Goal: Task Accomplishment & Management: Manage account settings

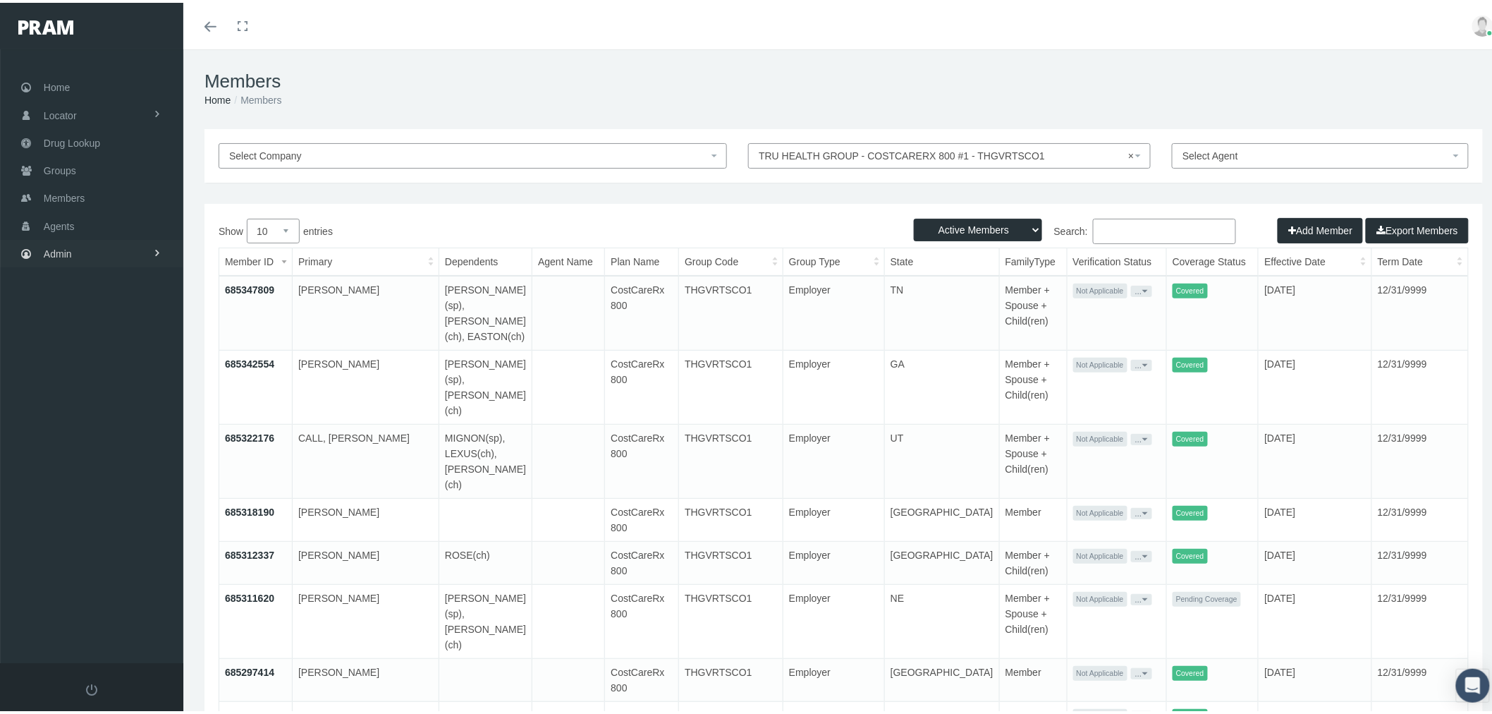
click at [97, 243] on link "Admin" at bounding box center [91, 251] width 183 height 28
click at [111, 585] on link "Settings" at bounding box center [91, 592] width 183 height 25
click at [135, 619] on span "Mail Merge Templates" at bounding box center [103, 631] width 97 height 24
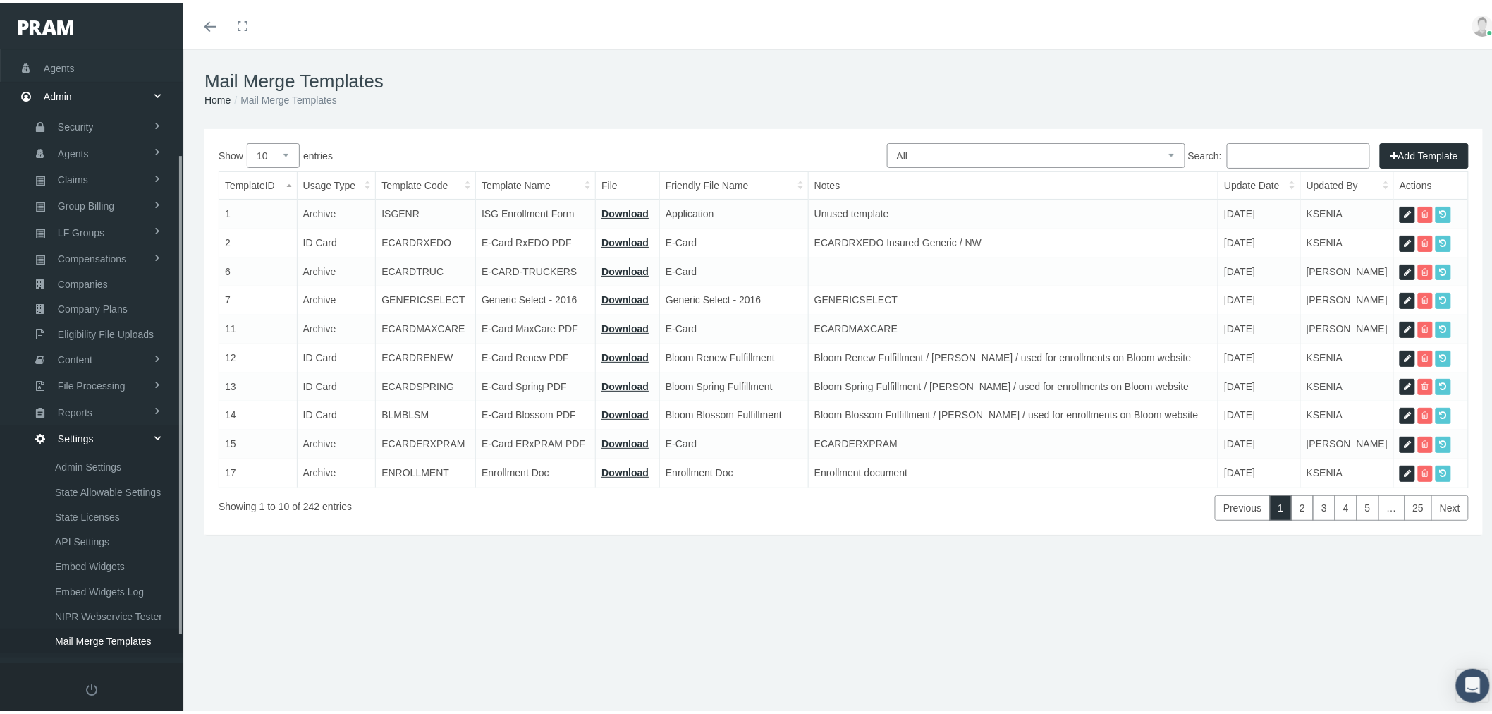
scroll to position [166, 0]
click at [1041, 152] on select "All Members Agents Onboarding Prospects Group Policy Related Remittances Formul…" at bounding box center [1036, 152] width 298 height 25
select select "8"
click at [887, 140] on select "All Members Agents Onboarding Prospects Group Policy Related Remittances Formul…" at bounding box center [1036, 152] width 298 height 25
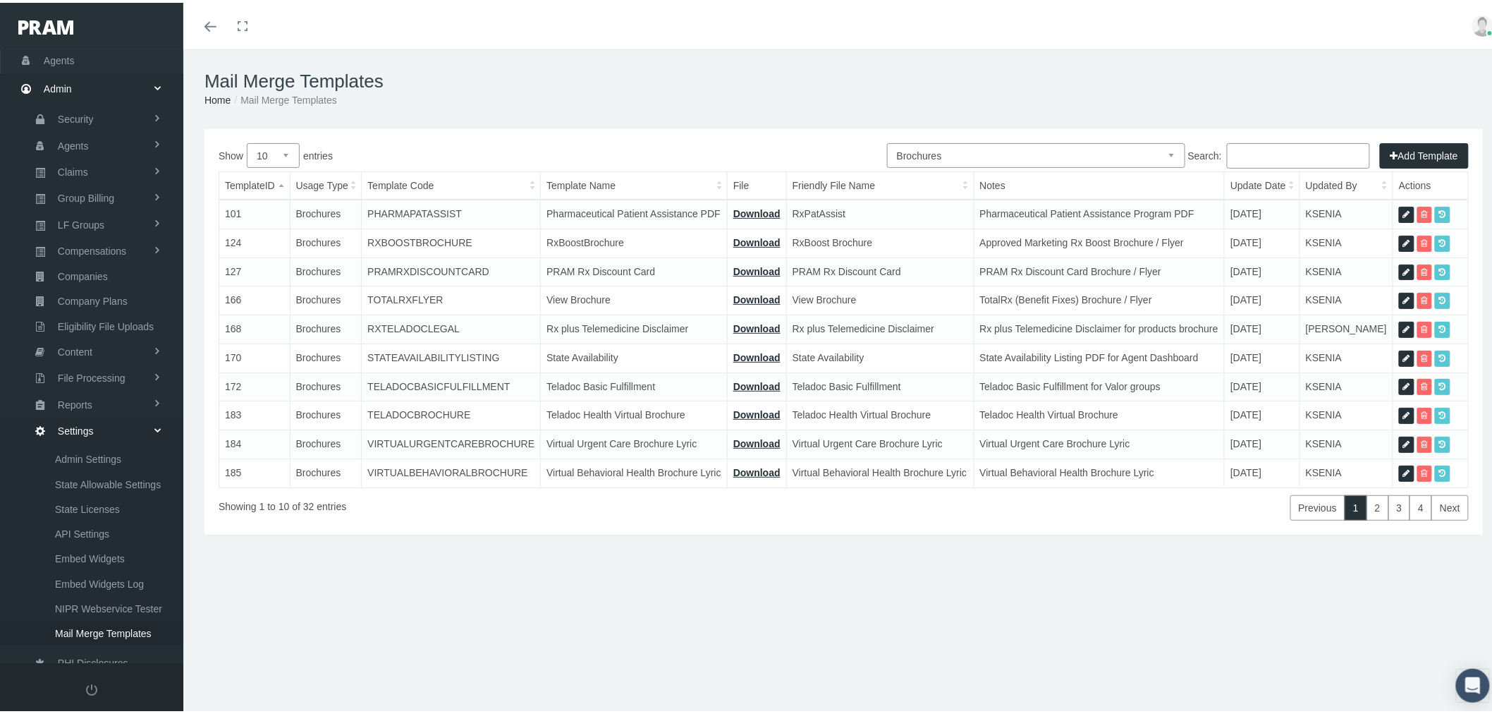
click at [1266, 160] on input "Search:" at bounding box center [1298, 152] width 143 height 25
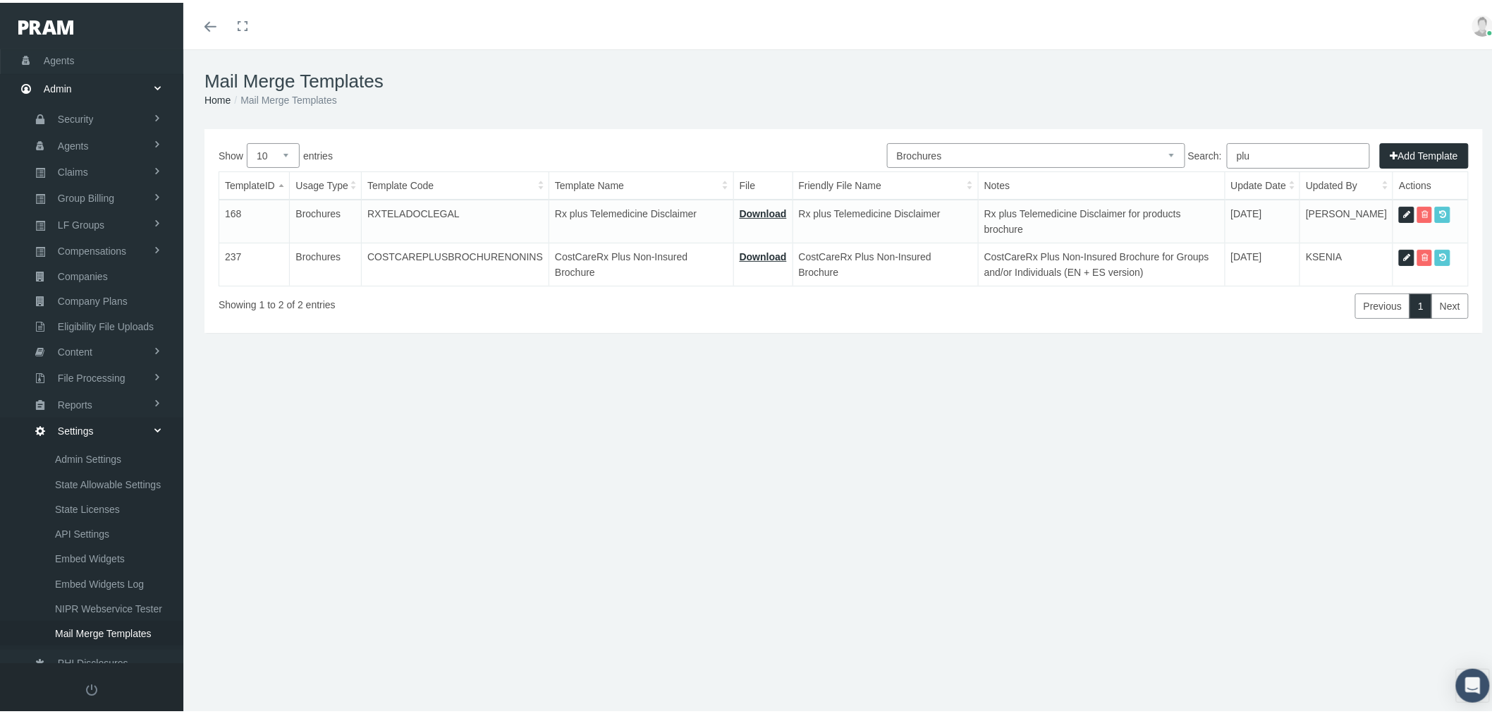
type input "plu"
click at [1399, 247] on link at bounding box center [1407, 255] width 16 height 16
select select "8"
type input "COSTCAREPLUSBROCHURENONINS"
type input "CostCareRx Plus Non-Insured Brochure"
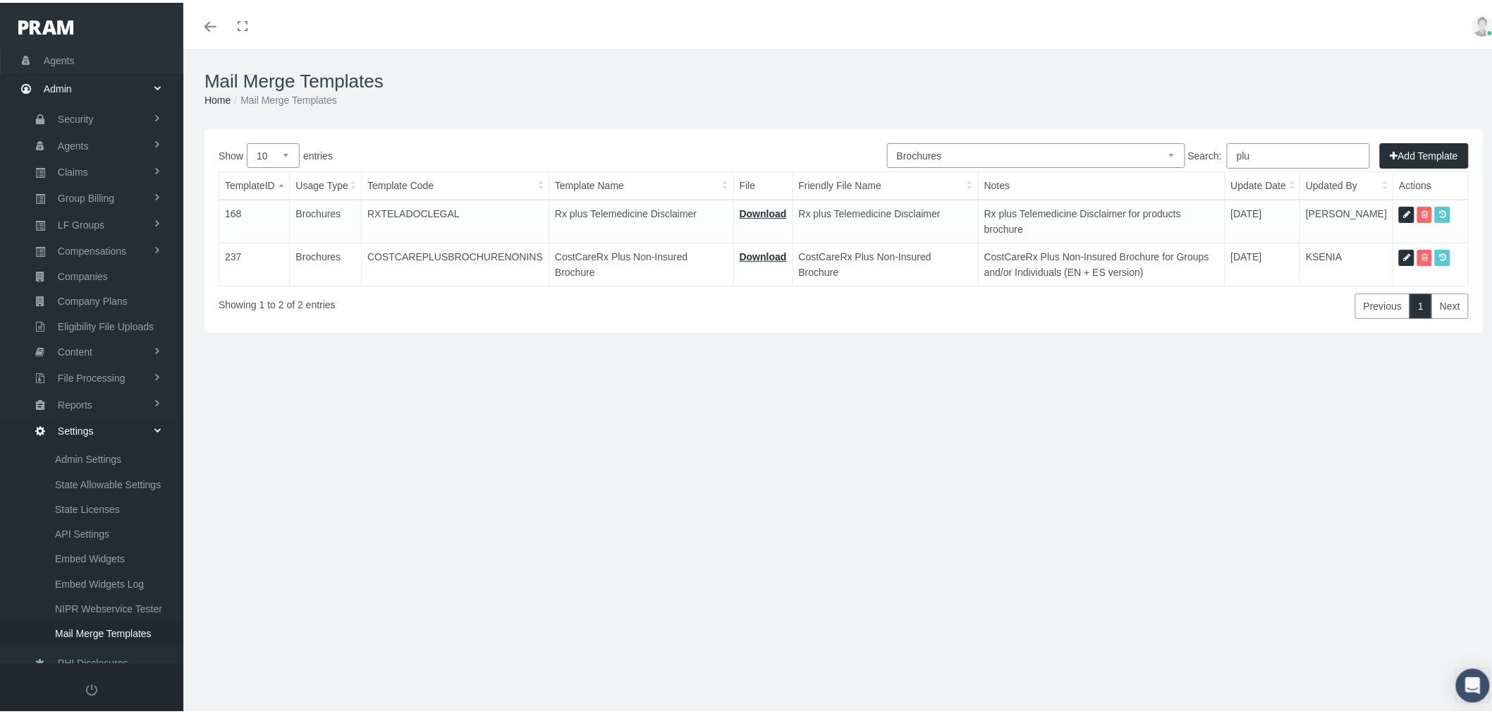
type input "12 - BROCHURE - COSTCARERX+ EN ES [DATE](1).pdf"
type input "CostCareRx Plus Non-Insured Brochure"
type textarea "CostCareRx Plus Non-Insured Brochure for Groups and/or Individuals (EN + ES ver…"
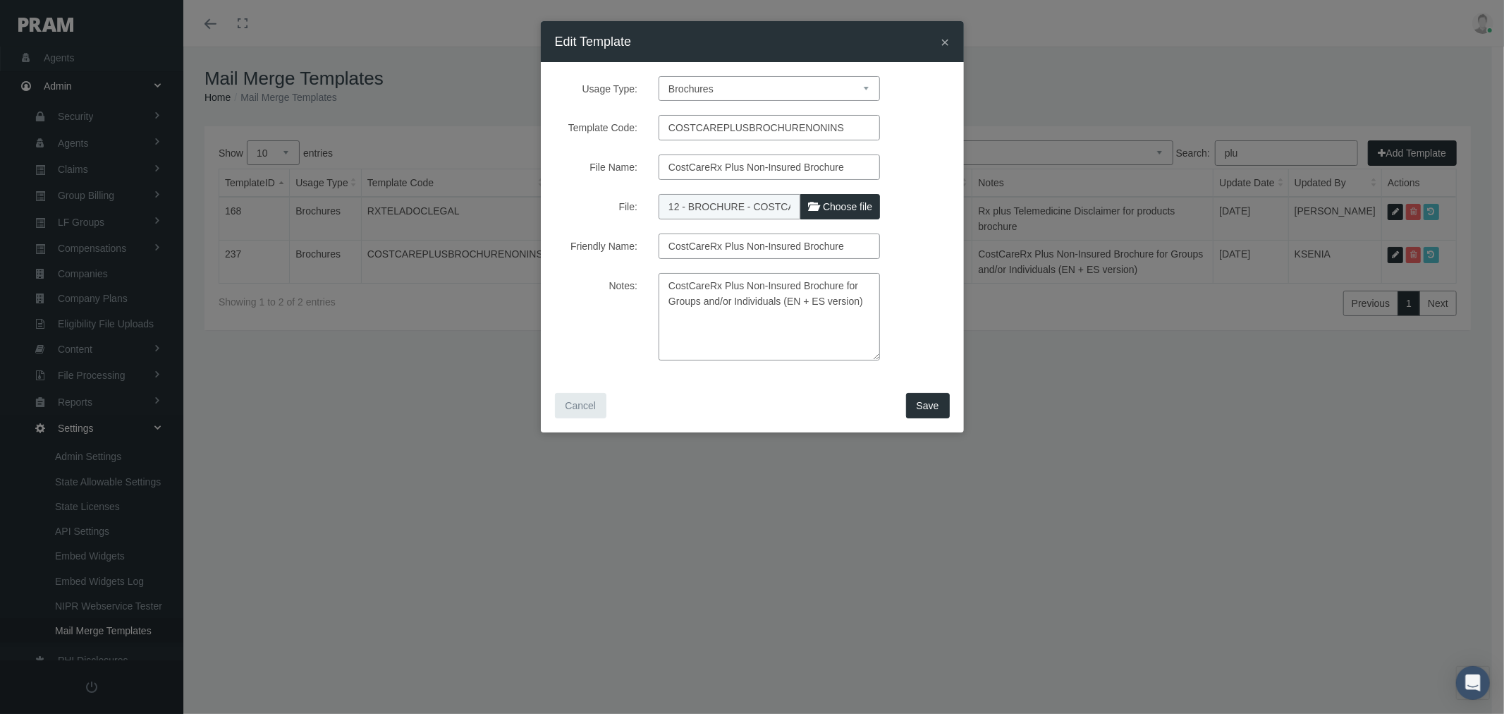
click at [843, 206] on span "Choose file" at bounding box center [847, 206] width 49 height 11
click at [843, 206] on input "File:" at bounding box center [752, 204] width 187 height 20
type input "C:\fakepath\12 - BROCHURE - COSTCARERX+ [DATE].pdf"
type input "12 - BROCHURE - COSTCARERX+ [DATE].pdf"
click at [939, 405] on button "Save" at bounding box center [928, 405] width 44 height 25
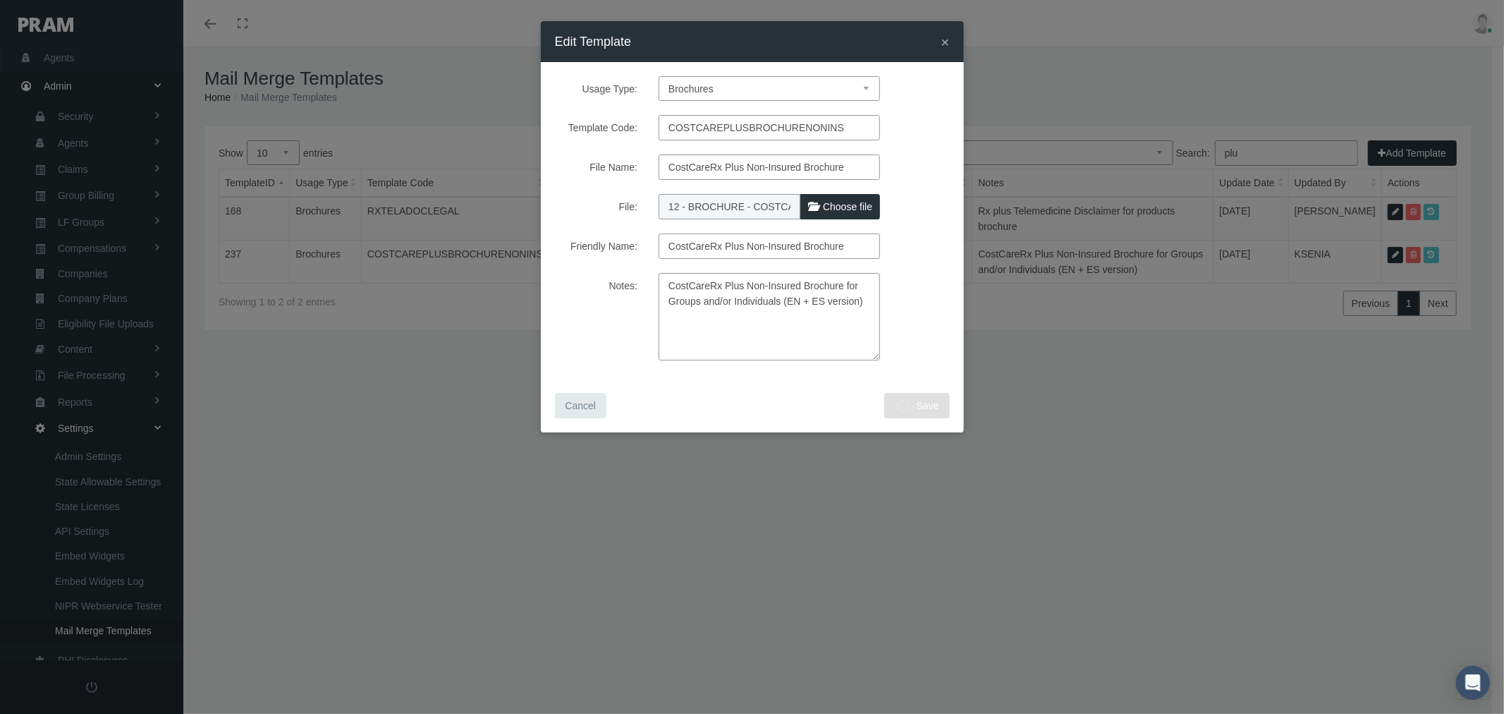
select select "1"
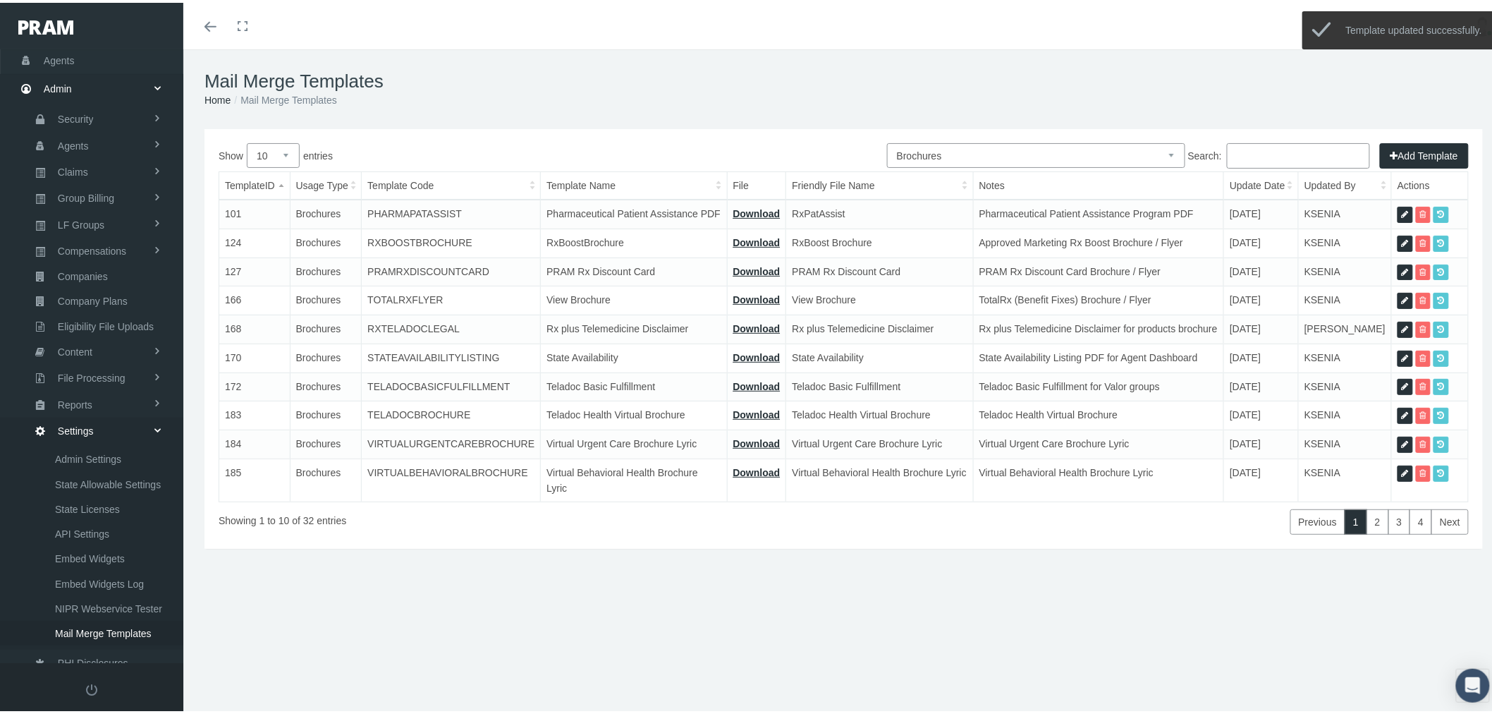
click at [1293, 152] on input "Search:" at bounding box center [1298, 152] width 143 height 25
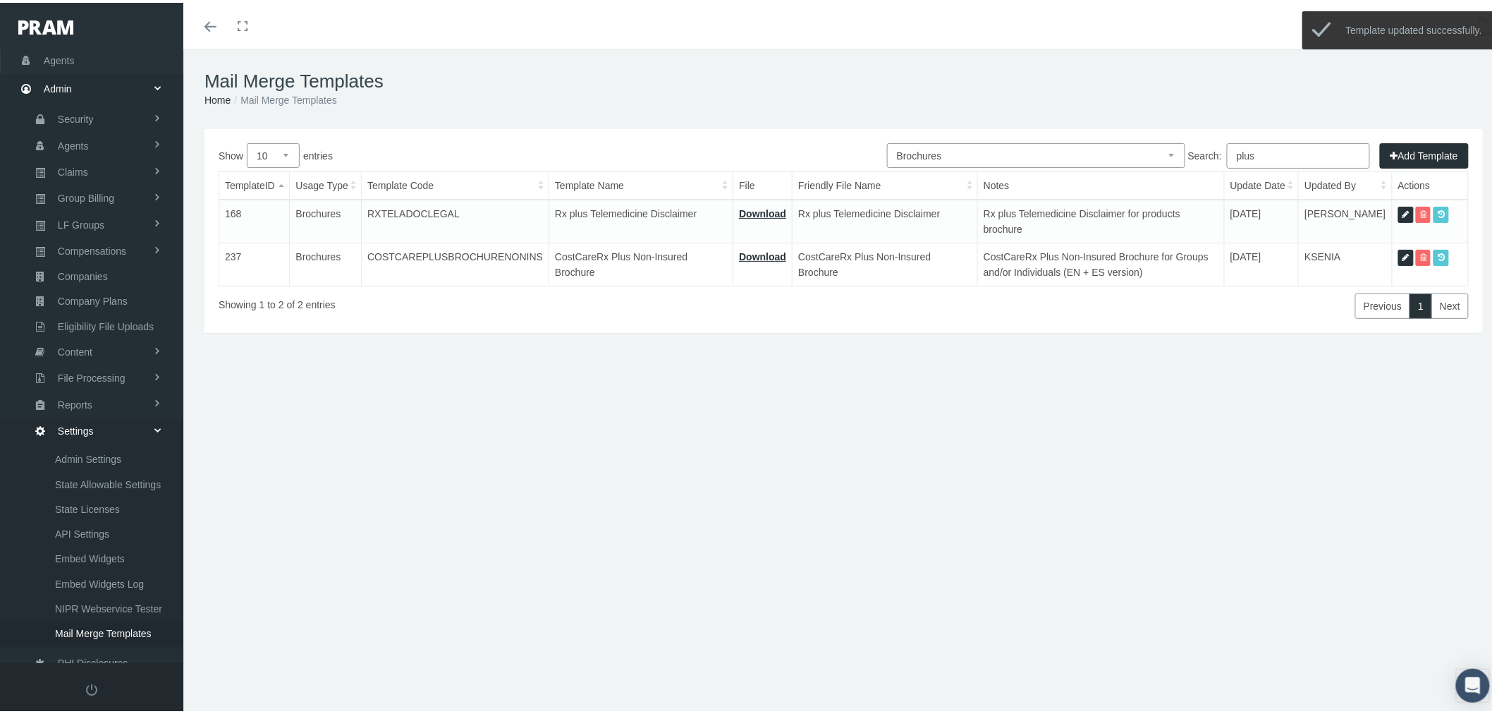
type input "plus"
click at [1403, 248] on icon at bounding box center [1406, 254] width 7 height 13
select select "8"
type input "COSTCAREPLUSBROCHURENONINS"
type input "CostCareRx Plus Non-Insured Brochure"
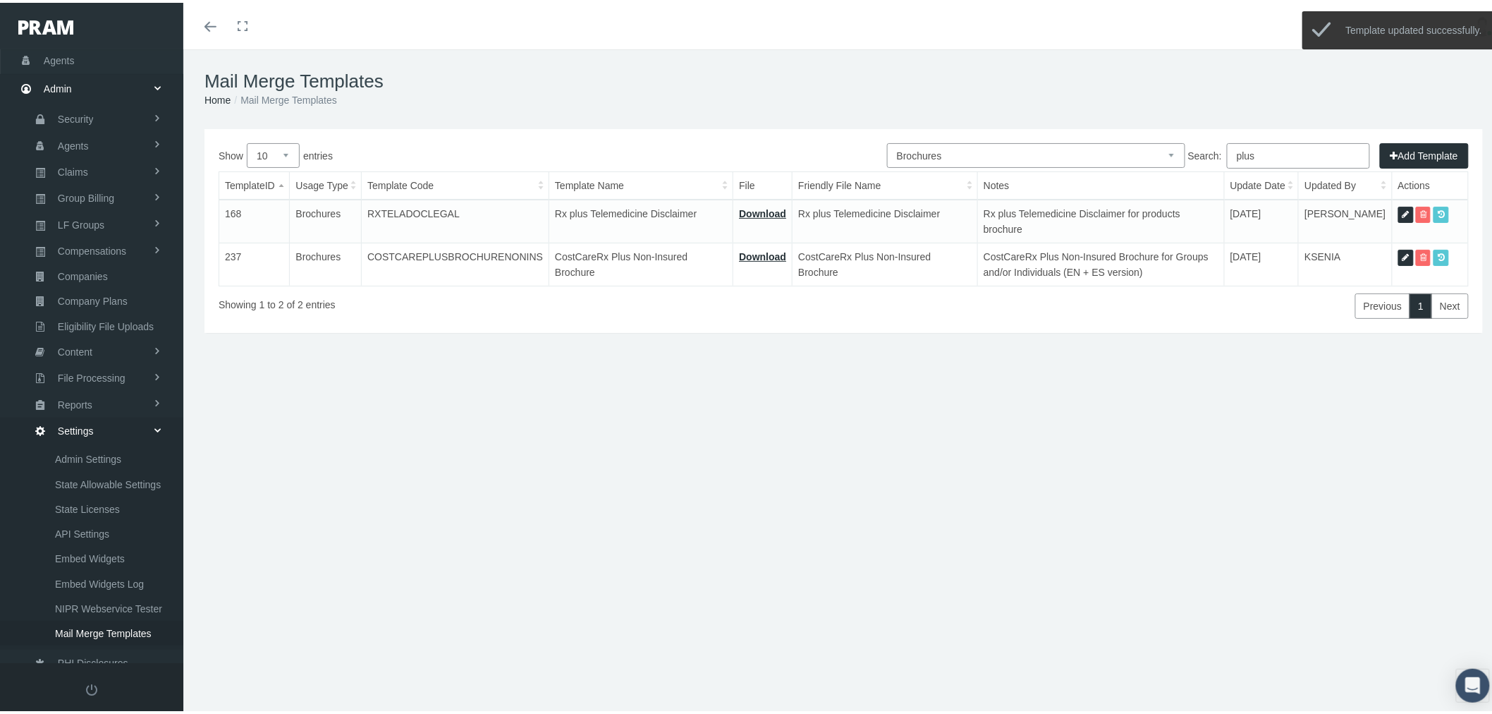
type input "12 - BROCHURE - COSTCARERX+ [DATE].pdf"
type input "CostCareRx Plus Non-Insured Brochure"
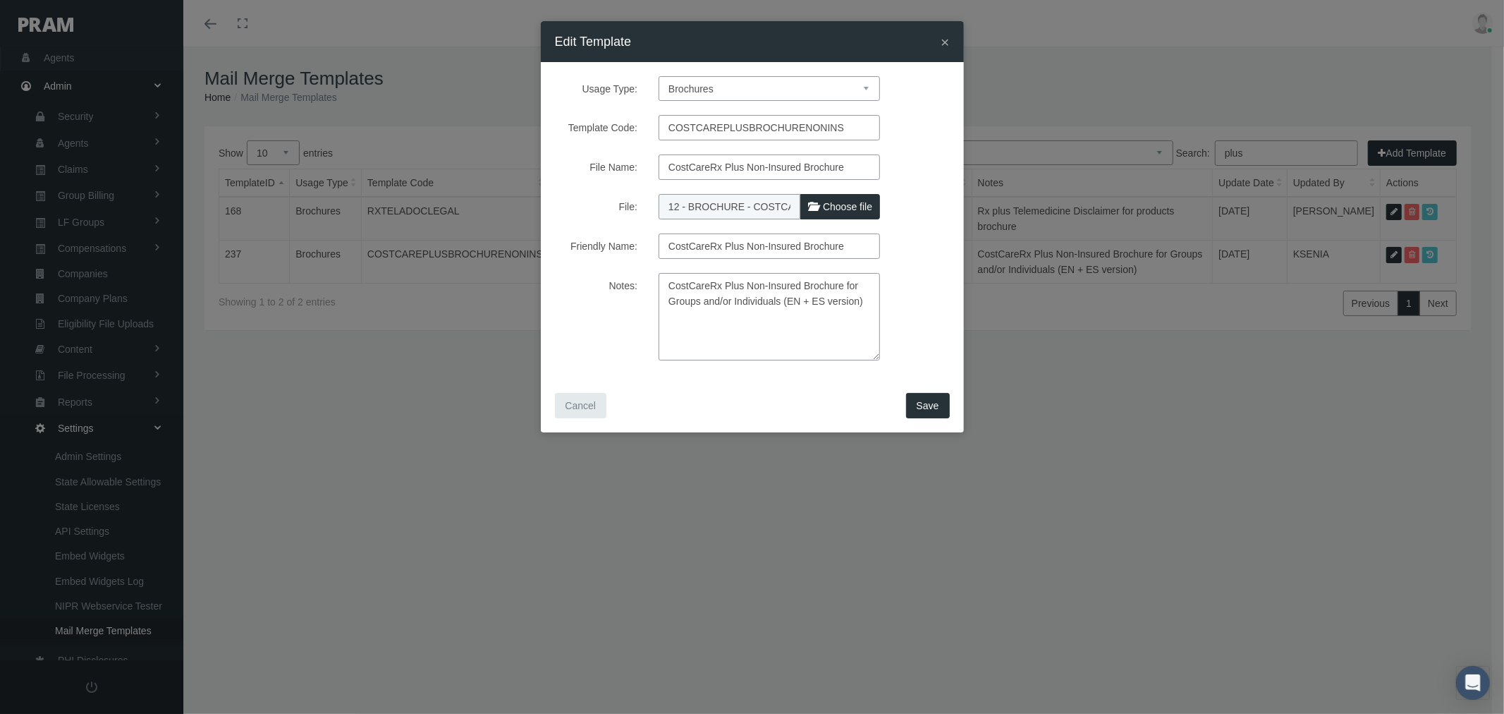
drag, startPoint x: 783, startPoint y: 303, endPoint x: 887, endPoint y: 308, distance: 104.5
click at [887, 308] on div "CostCareRx Plus Non-Insured Brochure for Groups and/or Individuals (EN + ES ver…" at bounding box center [769, 316] width 243 height 87
type textarea "CostCareRx Plus Non-Insured Brochure for Groups and/or Individuals"
click at [934, 408] on span "Save" at bounding box center [928, 405] width 23 height 11
select select "1"
